Goal: Information Seeking & Learning: Learn about a topic

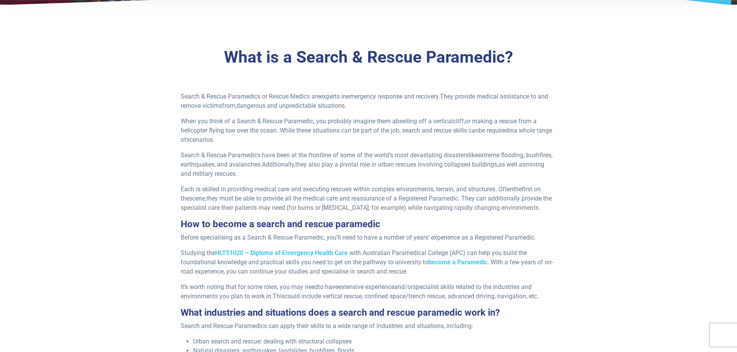
scroll to position [193, 0]
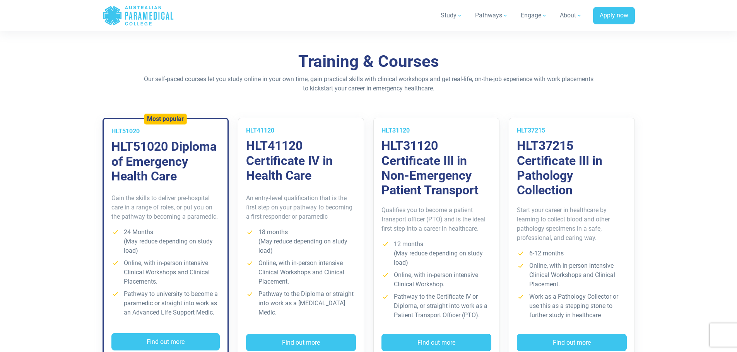
scroll to position [580, 0]
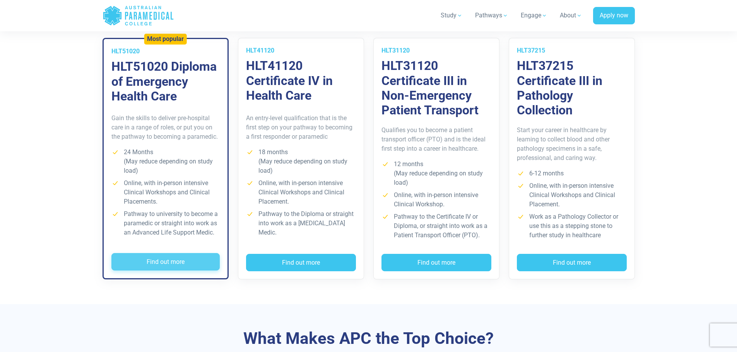
click at [178, 263] on button "Find out more" at bounding box center [165, 262] width 108 height 18
click at [181, 263] on button "Find out more" at bounding box center [165, 262] width 108 height 18
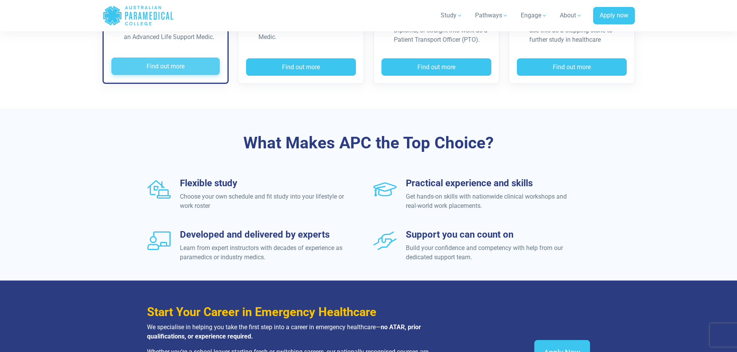
scroll to position [774, 0]
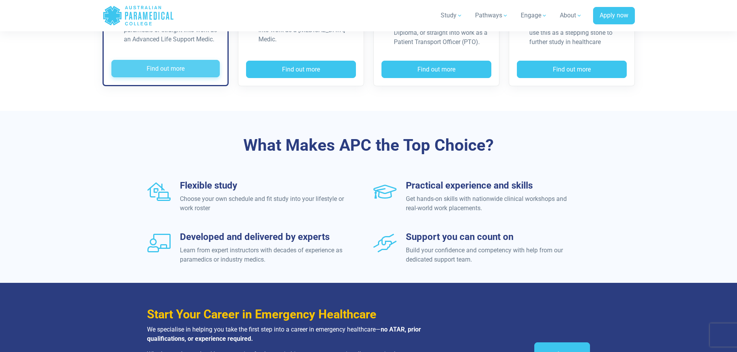
click at [182, 68] on button "Find out more" at bounding box center [165, 69] width 108 height 18
click at [163, 66] on button "Find out more" at bounding box center [165, 69] width 108 height 18
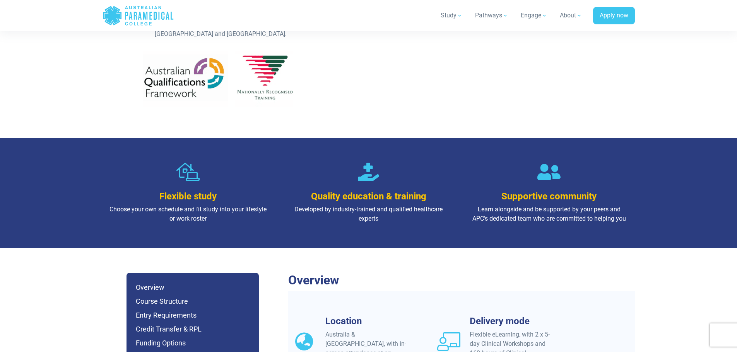
scroll to position [451, 0]
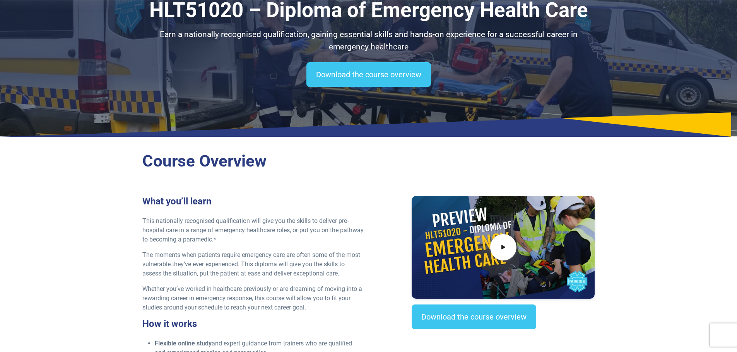
scroll to position [65, 0]
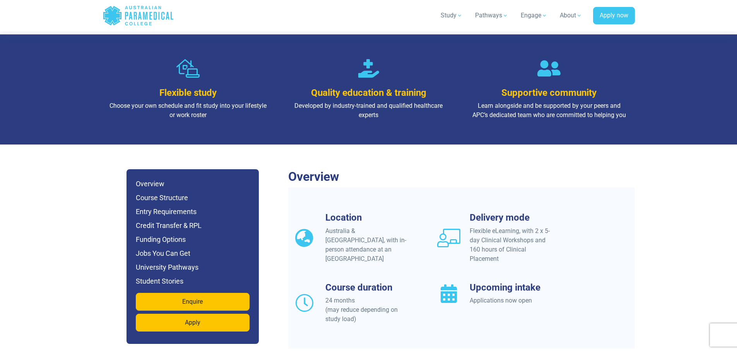
scroll to position [580, 0]
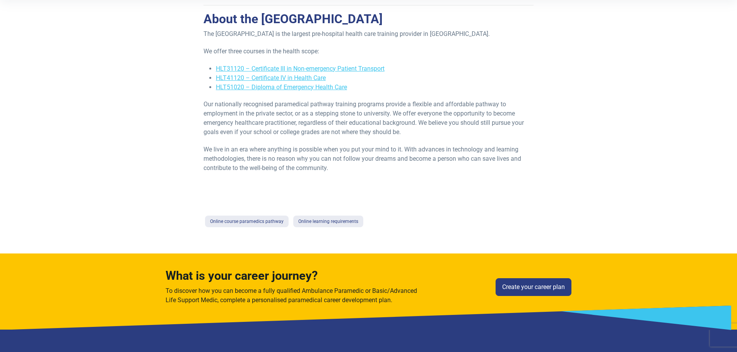
scroll to position [322, 0]
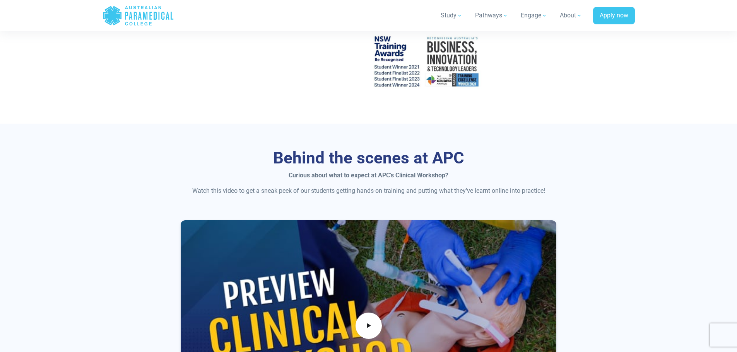
scroll to position [387, 0]
